Goal: Task Accomplishment & Management: Manage account settings

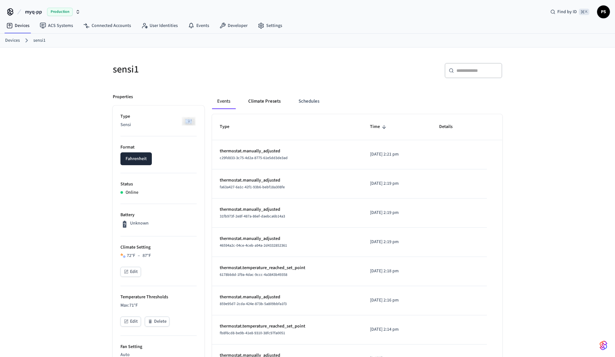
click at [256, 103] on button "Climate Presets" at bounding box center [264, 101] width 43 height 15
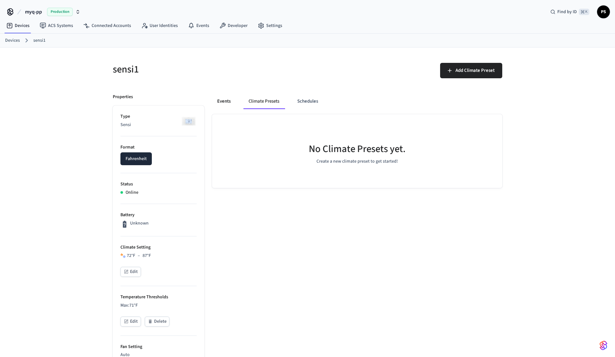
click at [214, 101] on button "Events" at bounding box center [224, 101] width 24 height 15
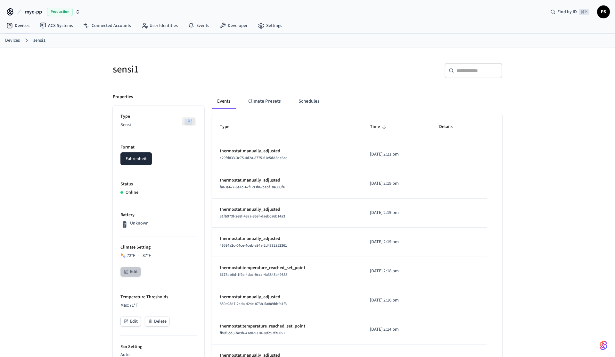
click at [126, 273] on icon "button" at bounding box center [126, 272] width 4 height 4
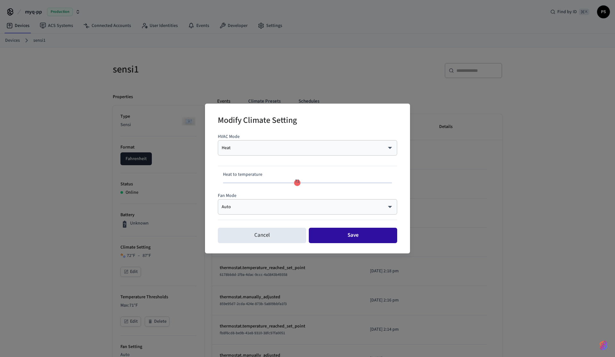
click at [321, 237] on button "Save" at bounding box center [353, 235] width 88 height 15
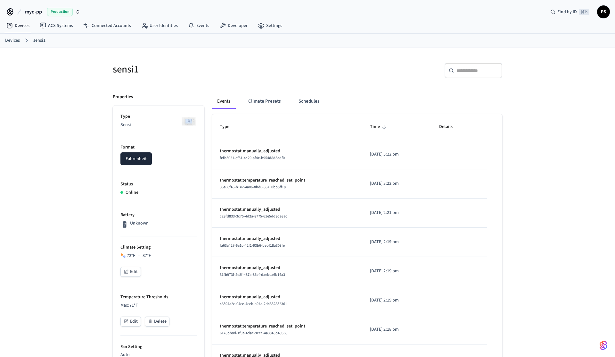
click at [68, 187] on div "sensi1 ​ ​ Properties Type Sensi Format Fahrenheit Status Online Battery Unknow…" at bounding box center [307, 342] width 615 height 590
click at [99, 157] on div "sensi1 ​ ​ Properties Type Sensi Format Fahrenheit Status Online Battery Unknow…" at bounding box center [307, 342] width 615 height 590
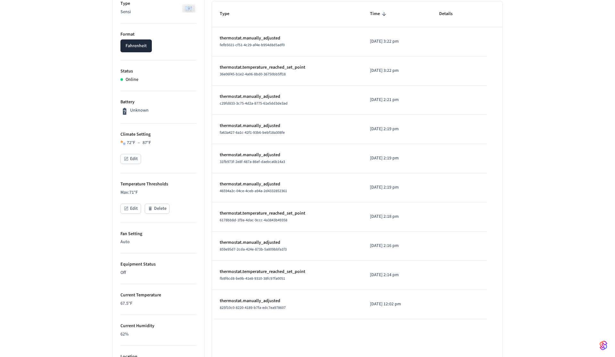
scroll to position [28, 0]
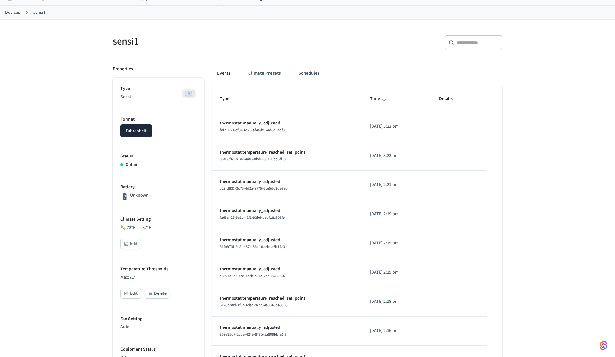
click at [84, 149] on div "sensi1 ​ ​ Properties Type Sensi Format Fahrenheit Status Online Battery Unknow…" at bounding box center [307, 315] width 615 height 590
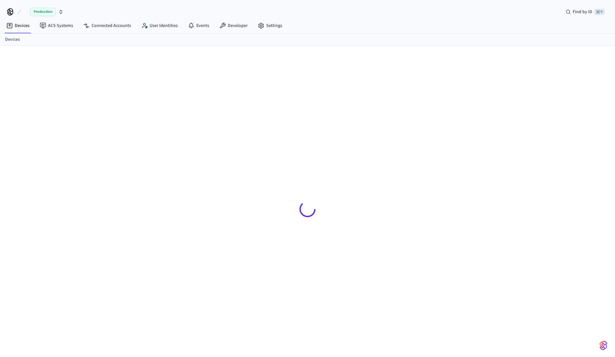
scroll to position [9, 0]
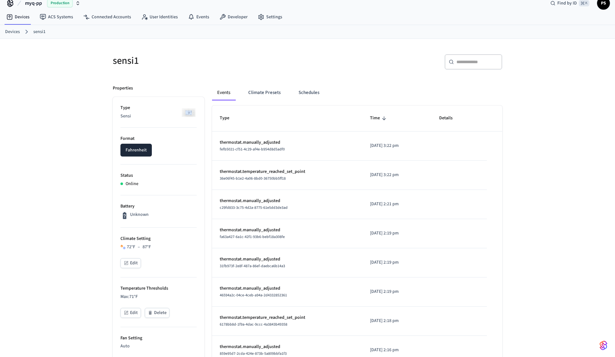
click at [49, 60] on div "sensi1 ​ ​ Properties Type Sensi Format Fahrenheit Status Online Battery Unknow…" at bounding box center [307, 334] width 615 height 590
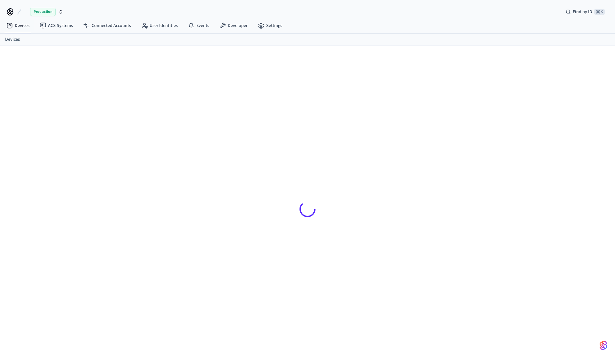
scroll to position [9, 0]
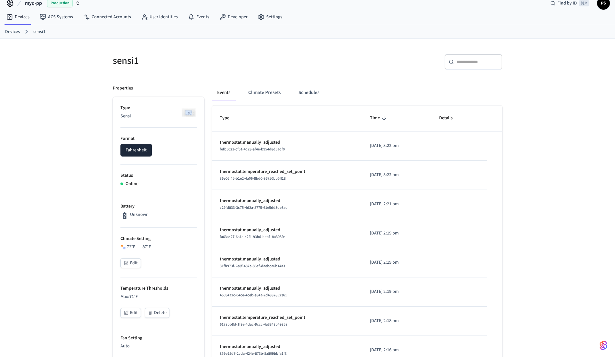
click at [81, 197] on div "sensi1 ​ ​ Properties Type Sensi Format Fahrenheit Status Online Battery Unknow…" at bounding box center [307, 334] width 615 height 590
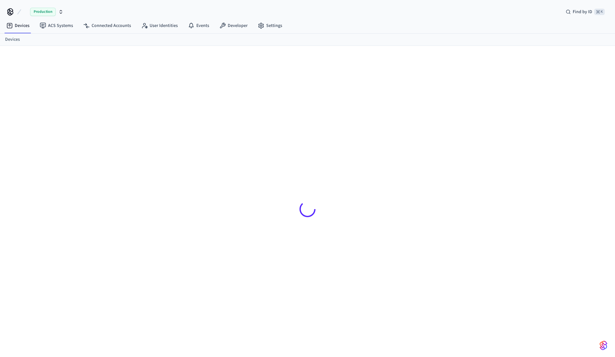
scroll to position [9, 0]
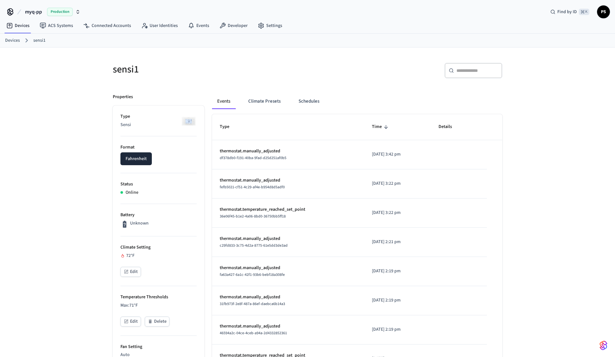
scroll to position [214, 0]
click at [75, 114] on div "sensi1 ​ ​ Properties Type Sensi Format Fahrenheit Status Online Battery Unknow…" at bounding box center [307, 342] width 615 height 590
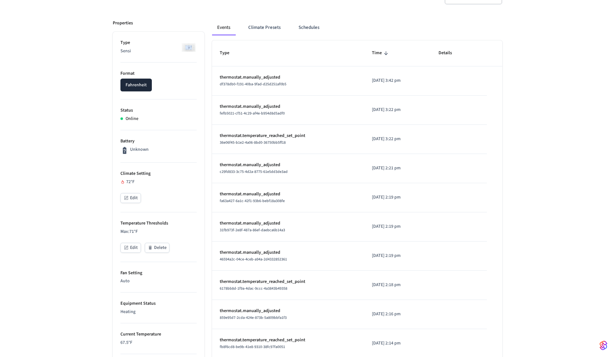
scroll to position [95, 0]
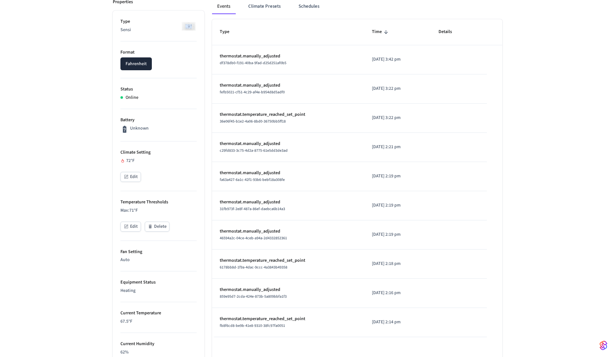
click at [137, 179] on button "Edit" at bounding box center [131, 177] width 21 height 10
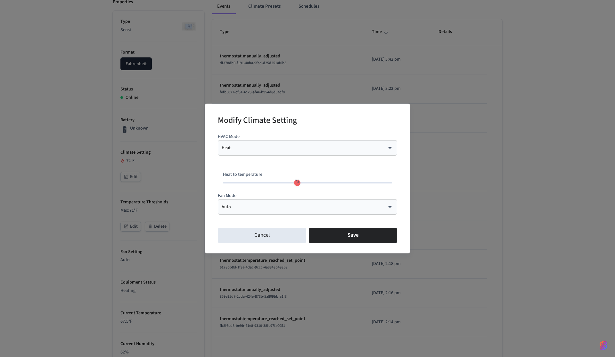
click at [230, 149] on body "myq-pp Production Find by ID ⌘ K PS Devices ACS Systems Connected Accounts User…" at bounding box center [307, 223] width 615 height 637
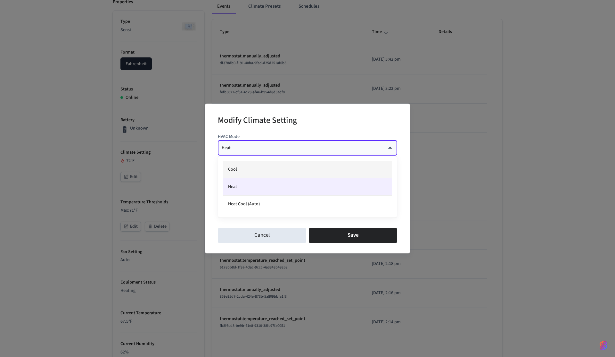
click at [239, 175] on li "Cool" at bounding box center [307, 169] width 169 height 17
type input "****"
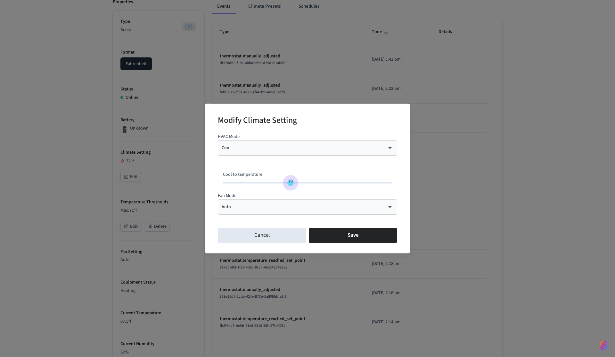
type input "**"
drag, startPoint x: 310, startPoint y: 185, endPoint x: 286, endPoint y: 185, distance: 23.7
click at [286, 185] on span "69" at bounding box center [287, 181] width 12 height 9
click at [352, 231] on button "Save" at bounding box center [353, 235] width 88 height 15
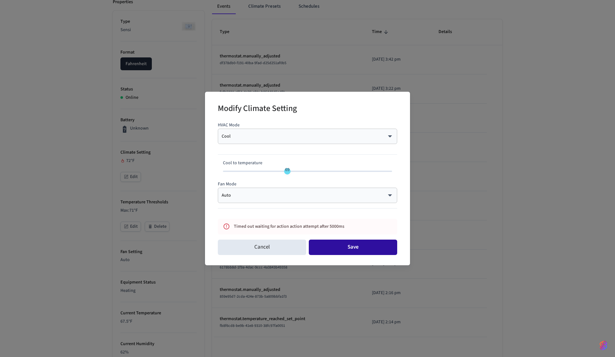
click at [353, 247] on button "Save" at bounding box center [353, 246] width 88 height 15
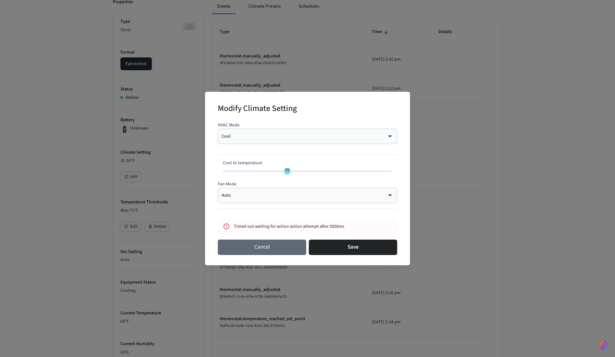
click at [267, 248] on button "Cancel" at bounding box center [262, 246] width 88 height 15
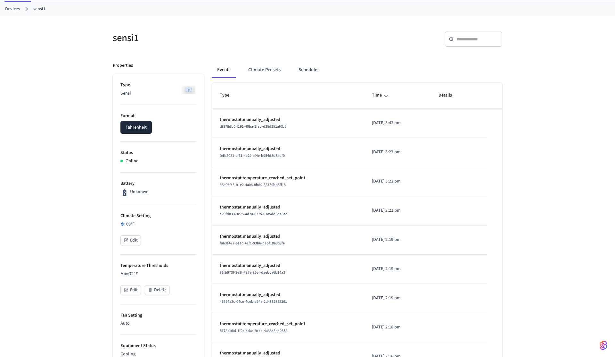
scroll to position [34, 0]
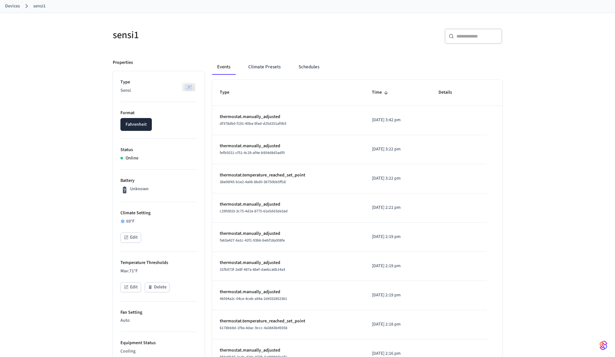
click at [90, 112] on div "sensi1 ​ ​ Properties Type Sensi Format Fahrenheit Status Online Battery Unknow…" at bounding box center [307, 308] width 615 height 590
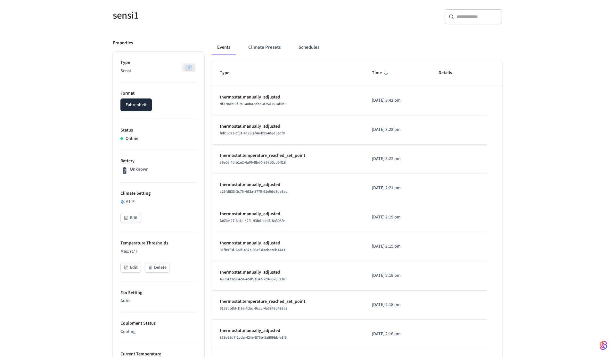
scroll to position [0, 0]
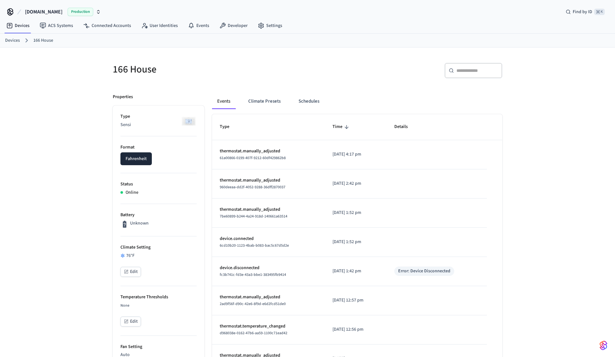
scroll to position [274, 0]
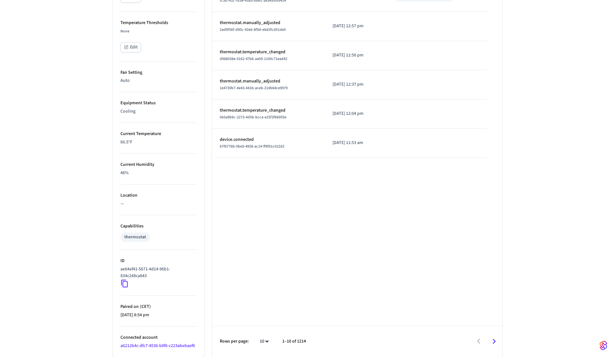
click at [127, 286] on icon at bounding box center [124, 283] width 7 height 8
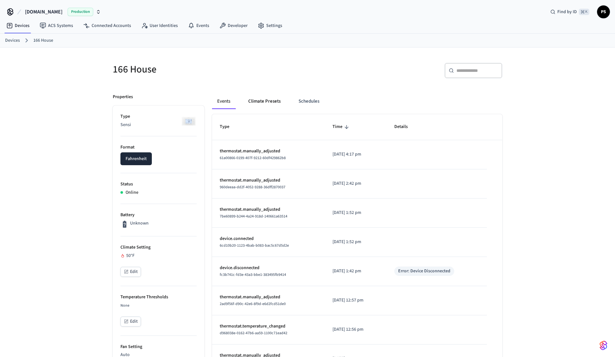
click at [249, 96] on button "Climate Presets" at bounding box center [264, 101] width 43 height 15
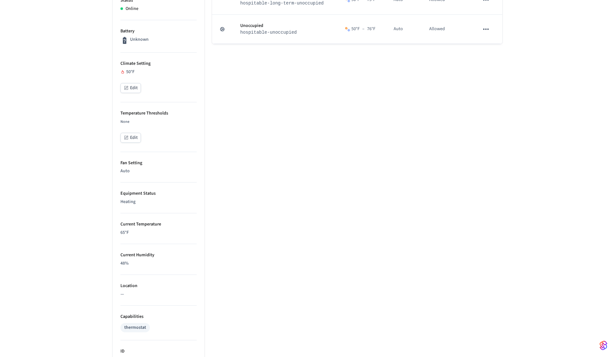
scroll to position [274, 0]
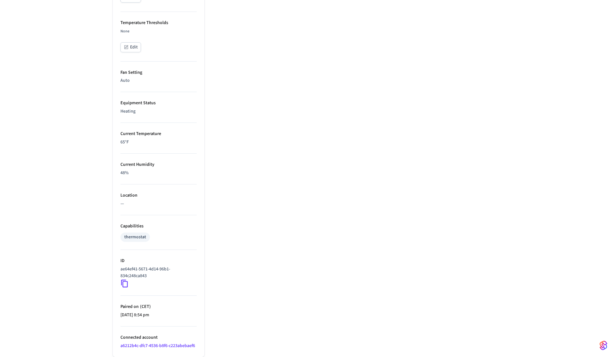
click at [123, 281] on icon at bounding box center [125, 283] width 8 height 8
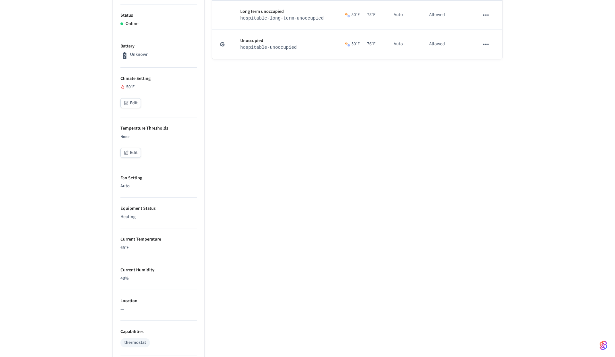
scroll to position [169, 0]
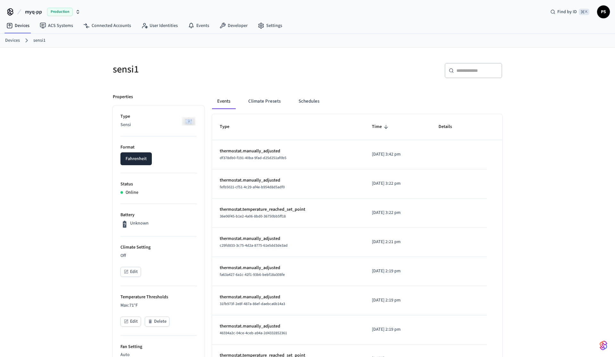
click at [73, 69] on div "sensi1 ​ ​ Properties Type Sensi Format Fahrenheit Status Online Battery Unknow…" at bounding box center [307, 342] width 615 height 590
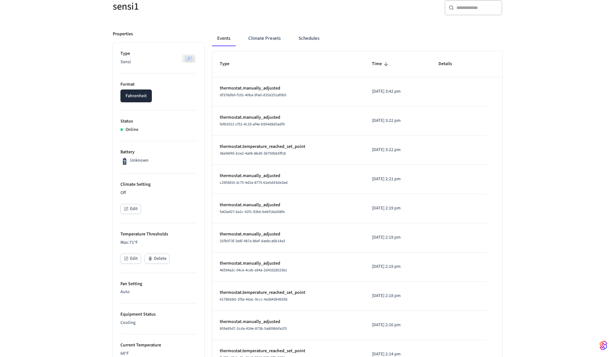
scroll to position [62, 0]
click at [270, 46] on button "Climate Presets" at bounding box center [264, 38] width 43 height 15
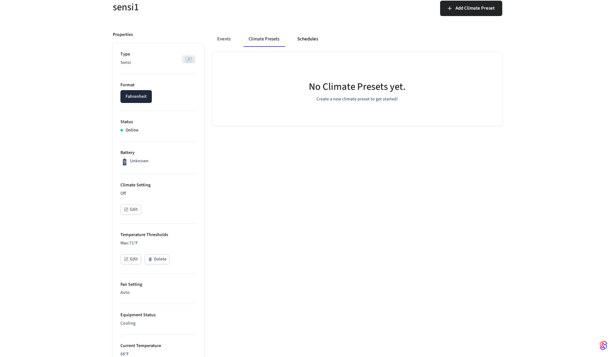
click at [305, 38] on button "Schedules" at bounding box center [307, 38] width 31 height 15
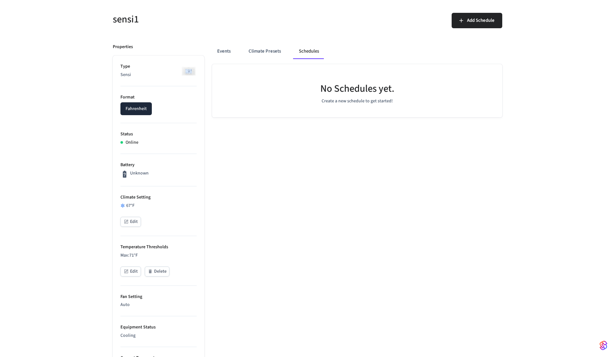
scroll to position [41, 0]
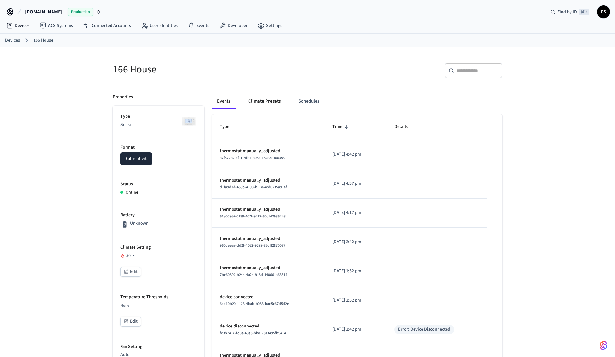
click at [277, 100] on button "Climate Presets" at bounding box center [264, 101] width 43 height 15
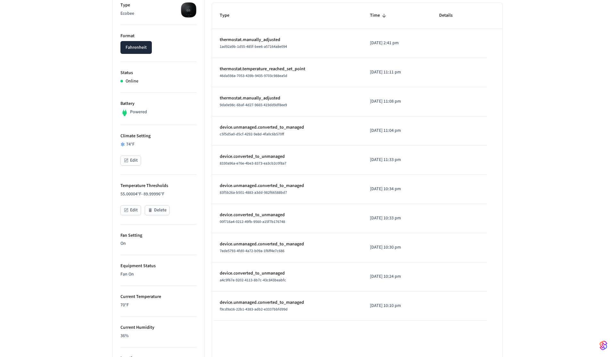
scroll to position [287, 0]
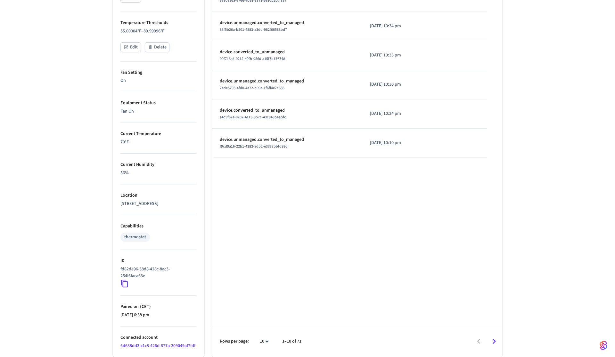
click at [129, 279] on icon at bounding box center [125, 283] width 8 height 8
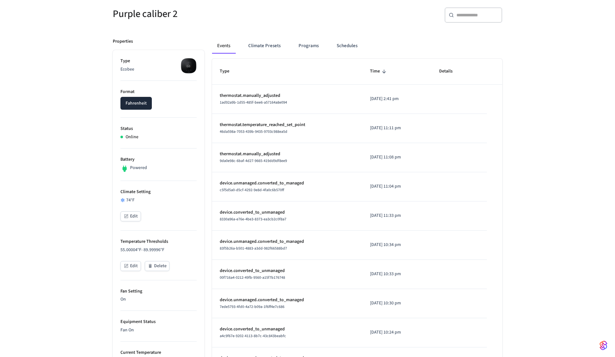
scroll to position [0, 0]
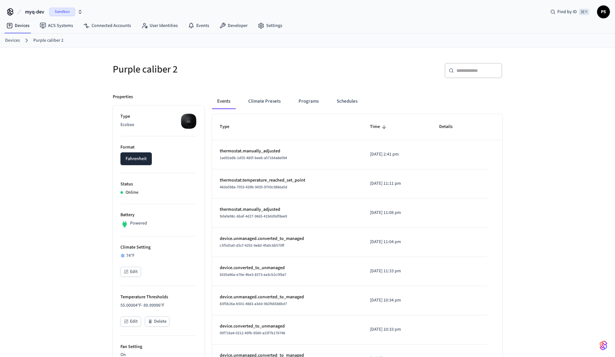
click at [93, 130] on div "Purple caliber 2 ​ ​ Properties Type Ecobee Format Fahrenheit Status Online Bat…" at bounding box center [307, 338] width 615 height 583
click at [264, 100] on button "Climate Presets" at bounding box center [264, 101] width 43 height 15
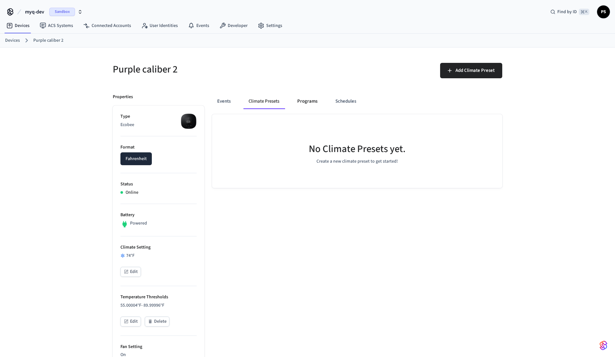
click at [311, 101] on button "Programs" at bounding box center [307, 101] width 30 height 15
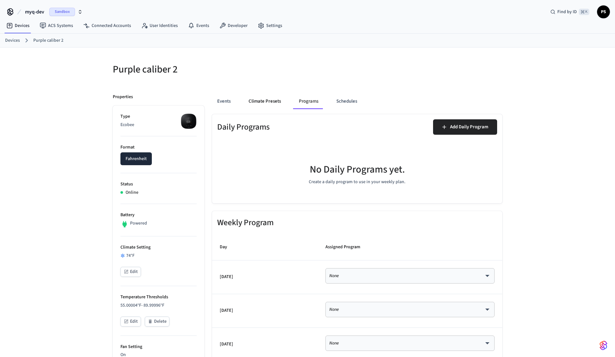
click at [267, 104] on button "Climate Presets" at bounding box center [265, 101] width 43 height 15
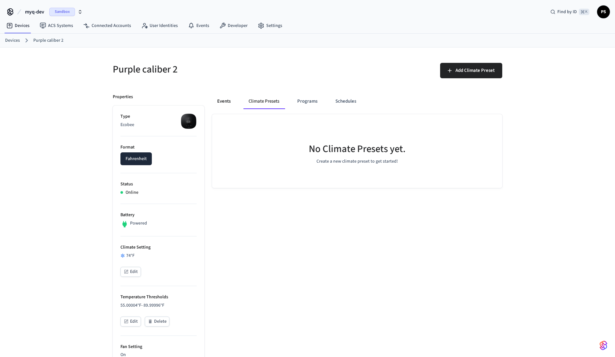
click at [227, 100] on button "Events" at bounding box center [224, 101] width 24 height 15
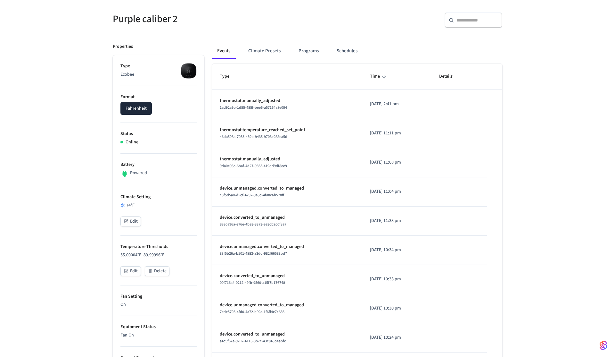
scroll to position [31, 0]
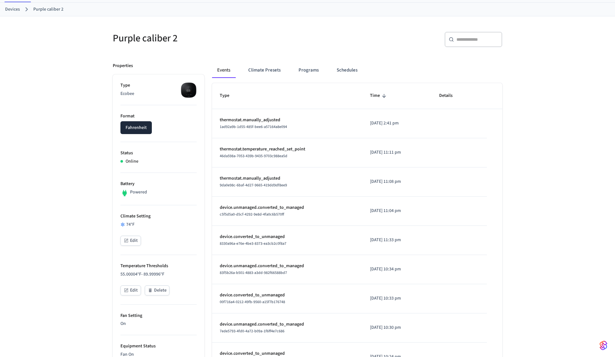
click at [267, 79] on div "Events Climate Presets Programs Schedules" at bounding box center [357, 72] width 290 height 21
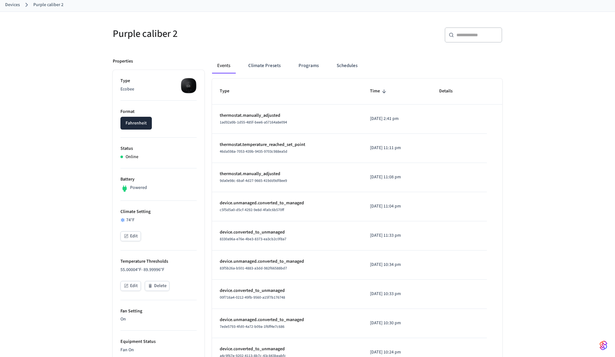
scroll to position [0, 0]
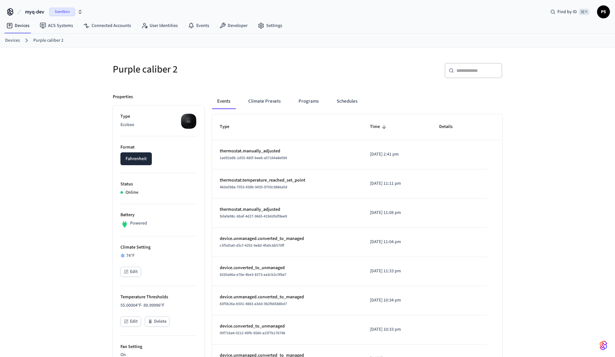
click at [65, 114] on div "Purple caliber 2 ​ ​ Properties Type Ecobee Format Fahrenheit Status Online Bat…" at bounding box center [307, 338] width 615 height 583
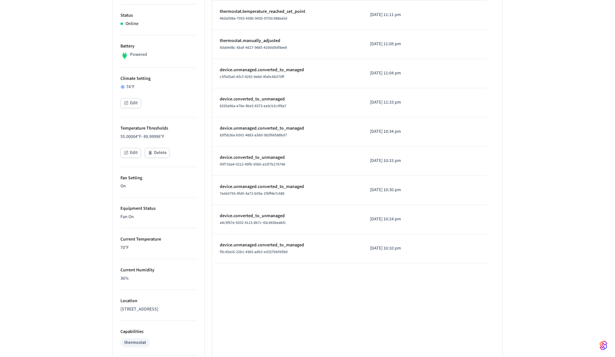
scroll to position [287, 0]
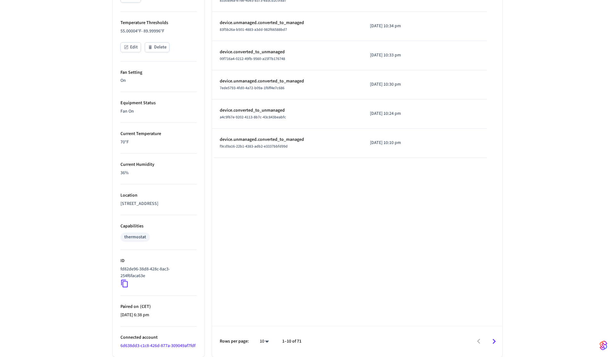
click at [78, 98] on div "Purple caliber 2 ​ ​ Properties Type Ecobee Format Fahrenheit Status Online Bat…" at bounding box center [307, 64] width 615 height 583
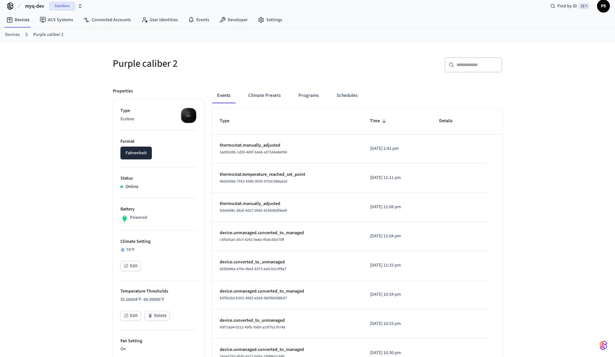
scroll to position [4, 0]
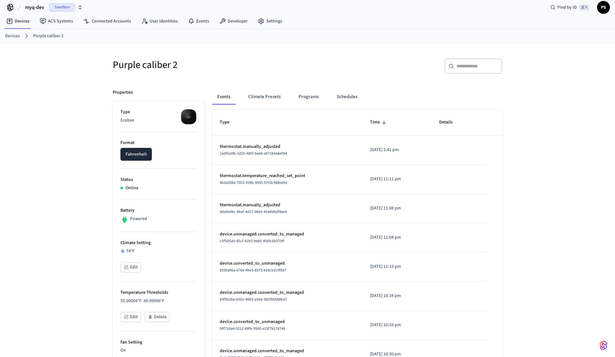
click at [133, 267] on button "Edit" at bounding box center [131, 267] width 21 height 10
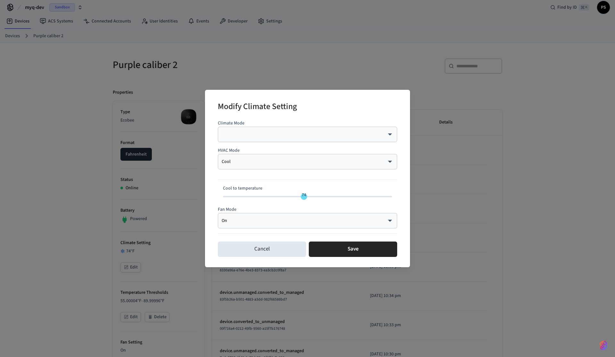
click at [308, 162] on body "myq-dev Sandbox Find by ID ⌘ K PS Devices ACS Systems Connected Accounts User I…" at bounding box center [307, 311] width 615 height 631
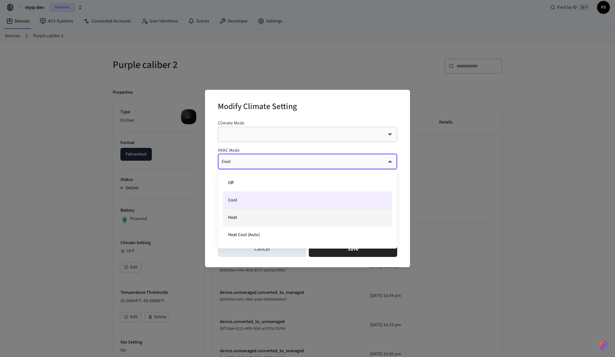
click at [264, 211] on li "Heat" at bounding box center [307, 217] width 169 height 17
type input "****"
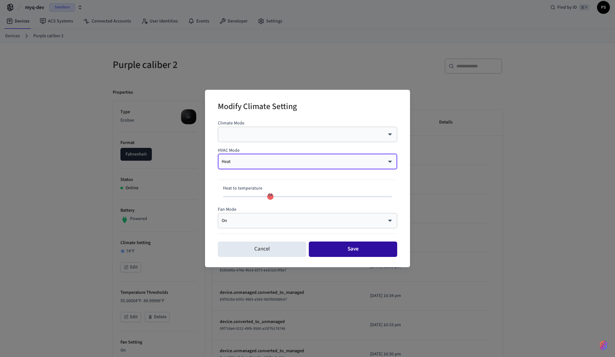
click at [331, 247] on button "Save" at bounding box center [353, 248] width 88 height 15
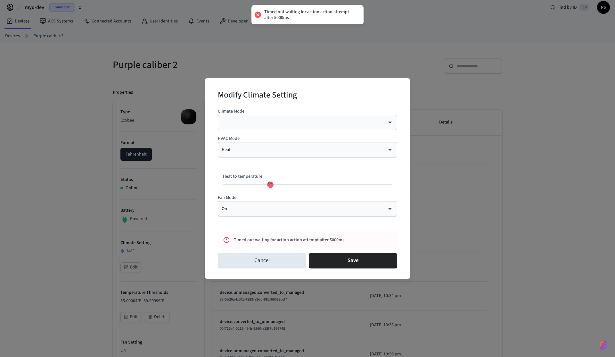
click at [77, 212] on div "Modify Climate Setting Climate Mode ​ ​ HVAC Mode Heat **** ​ Heat to temperatu…" at bounding box center [307, 178] width 615 height 357
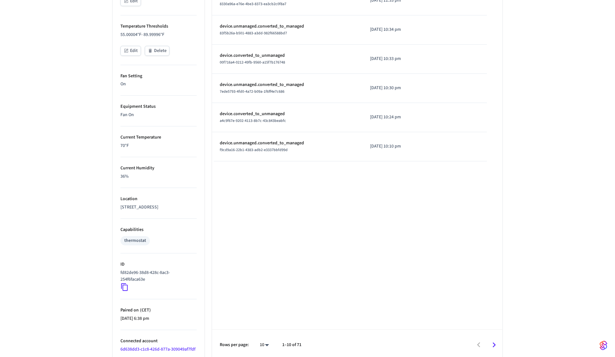
scroll to position [287, 0]
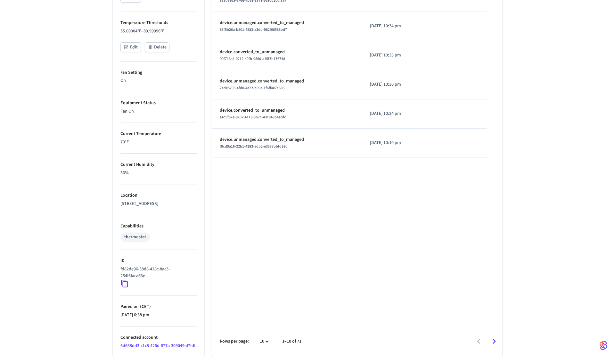
click at [127, 280] on icon at bounding box center [125, 283] width 8 height 8
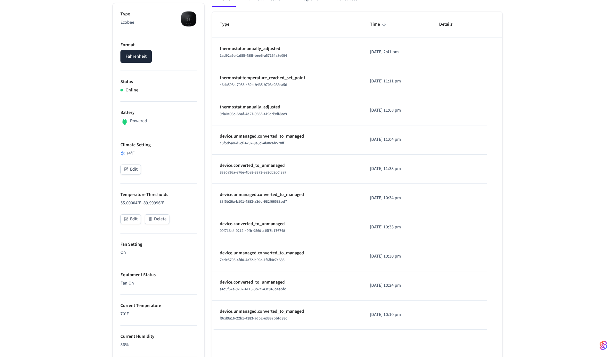
scroll to position [0, 0]
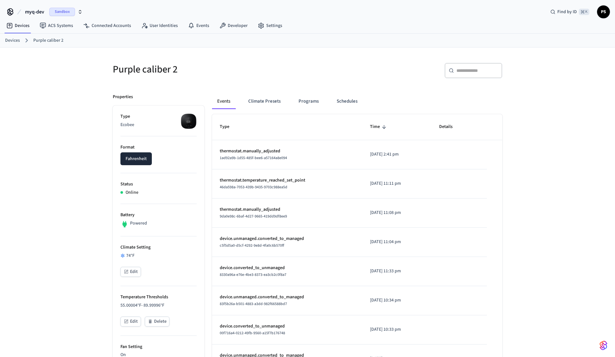
click at [136, 274] on button "Edit" at bounding box center [131, 272] width 21 height 10
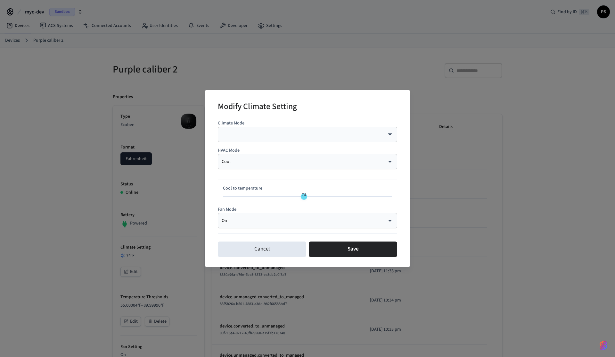
click at [296, 162] on body "myq-dev Sandbox Find by ID ⌘ K PS Devices ACS Systems Connected Accounts User I…" at bounding box center [307, 315] width 615 height 631
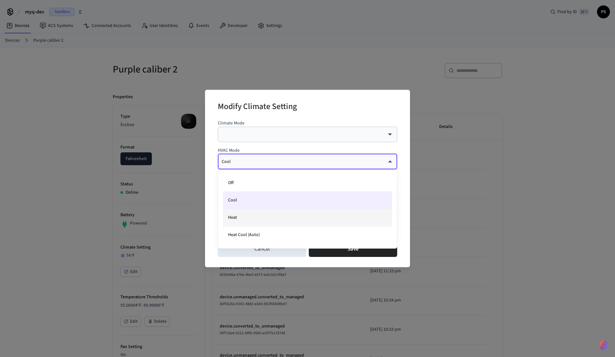
click at [253, 224] on li "Heat" at bounding box center [307, 217] width 169 height 17
type input "****"
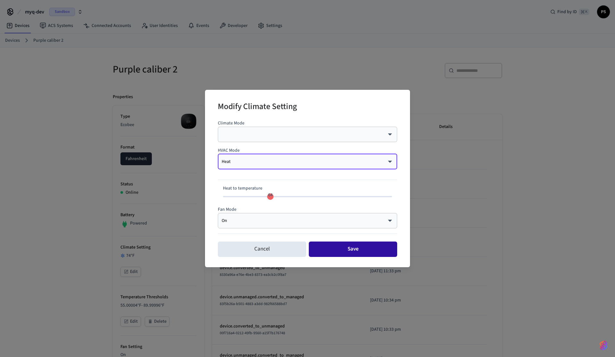
click at [344, 246] on button "Save" at bounding box center [353, 248] width 88 height 15
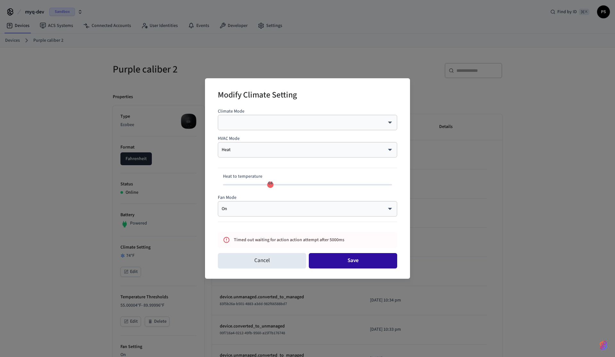
click at [382, 262] on button "Save" at bounding box center [353, 260] width 88 height 15
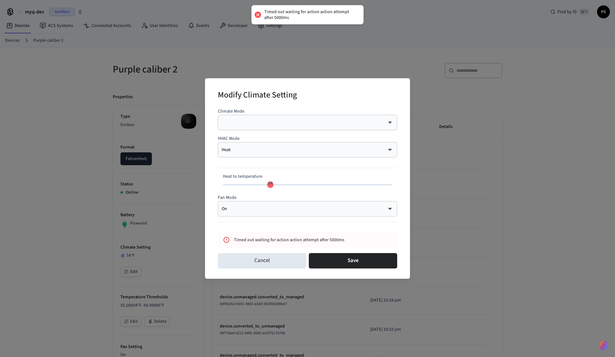
click at [276, 121] on body "Timed out waiting for action action attempt after 5000ms myq-dev Sandbox Find b…" at bounding box center [307, 315] width 615 height 631
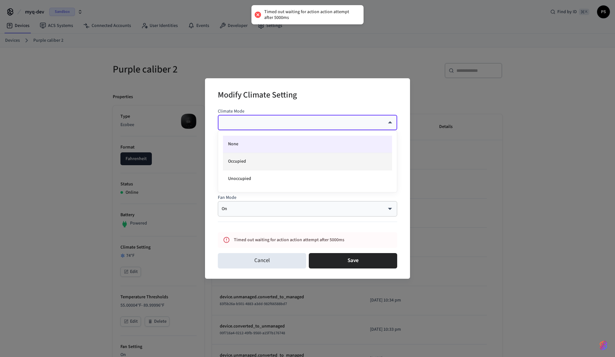
click at [252, 164] on li "Occupied" at bounding box center [307, 161] width 169 height 17
type input "********"
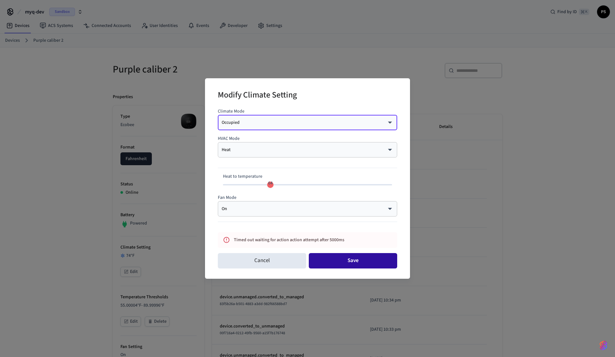
click at [333, 256] on button "Save" at bounding box center [353, 260] width 88 height 15
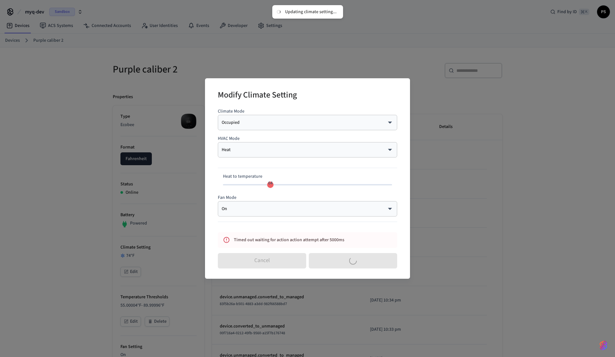
click at [250, 122] on body "Updating climate setting... myq-dev Sandbox Find by ID ⌘ K PS Devices ACS Syste…" at bounding box center [307, 315] width 615 height 631
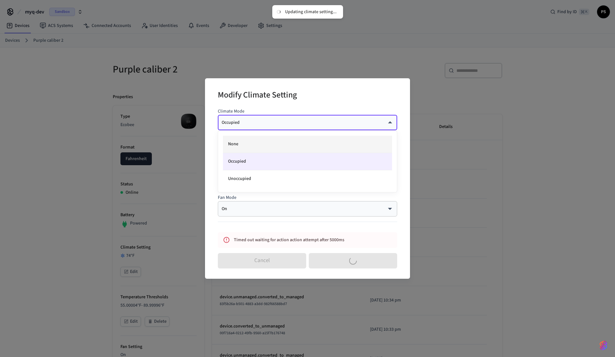
click at [246, 146] on li "None" at bounding box center [307, 144] width 169 height 17
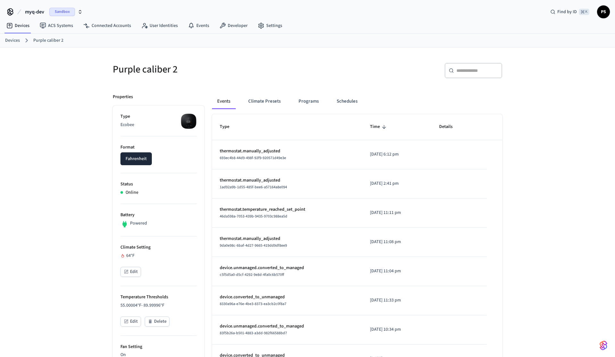
click at [74, 134] on div "Purple caliber 2 ​ ​ Properties Type Ecobee Format Fahrenheit Status Online Bat…" at bounding box center [307, 338] width 615 height 583
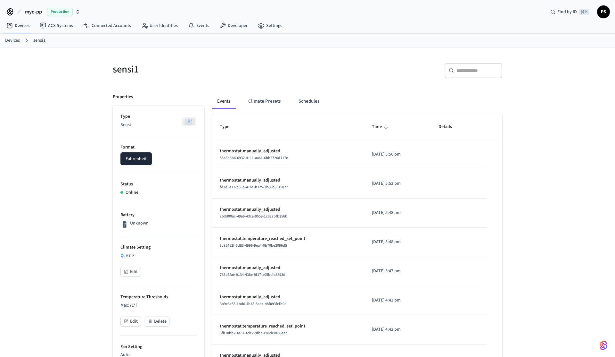
scroll to position [45, 0]
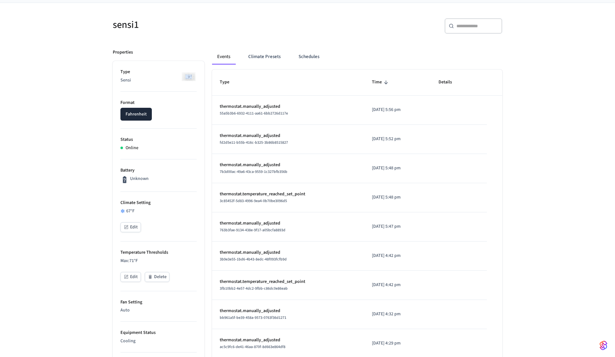
click at [87, 93] on div "sensi1 ​ ​ Properties Type Sensi Format Fahrenheit Status Online Battery Unknow…" at bounding box center [307, 298] width 615 height 590
